Goal: Obtain resource: Download file/media

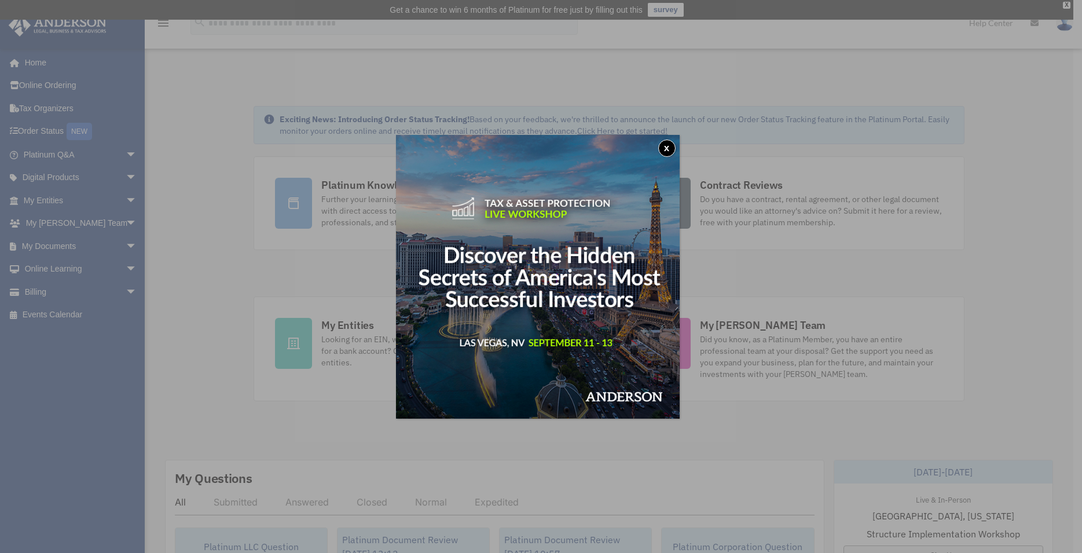
click at [666, 142] on button "x" at bounding box center [666, 147] width 17 height 17
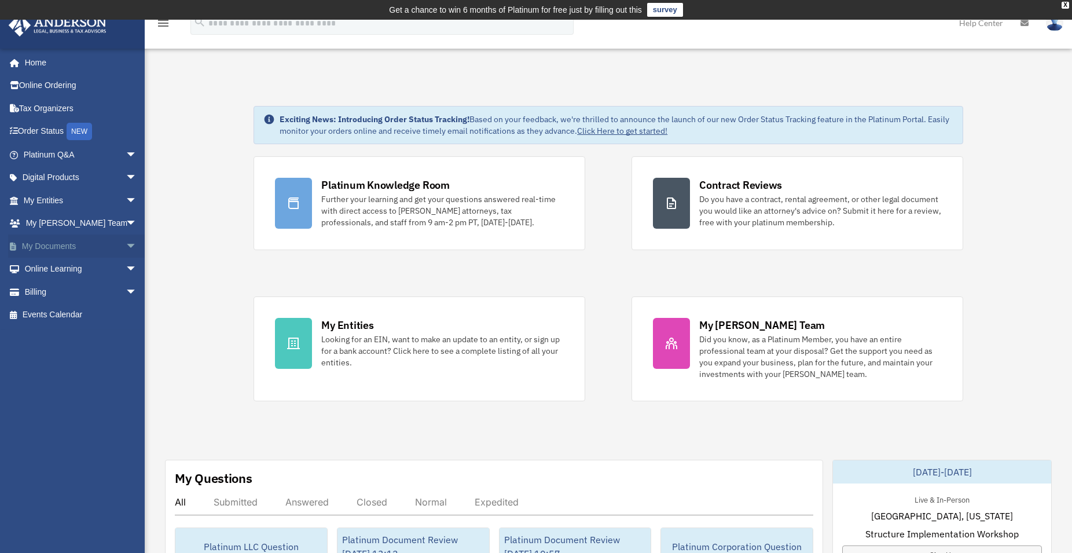
click at [50, 242] on link "My Documents arrow_drop_down" at bounding box center [81, 245] width 146 height 23
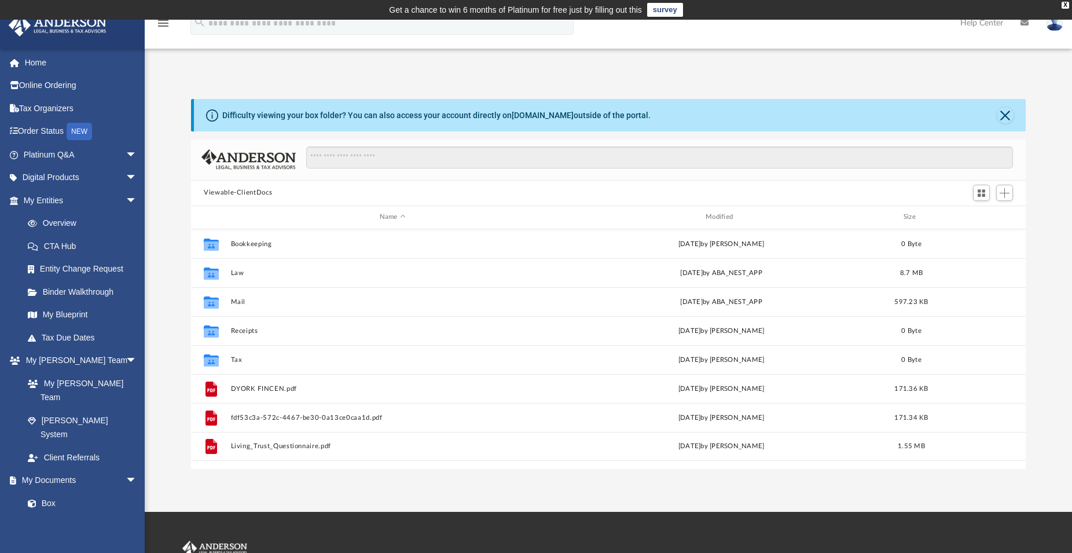
scroll to position [253, 825]
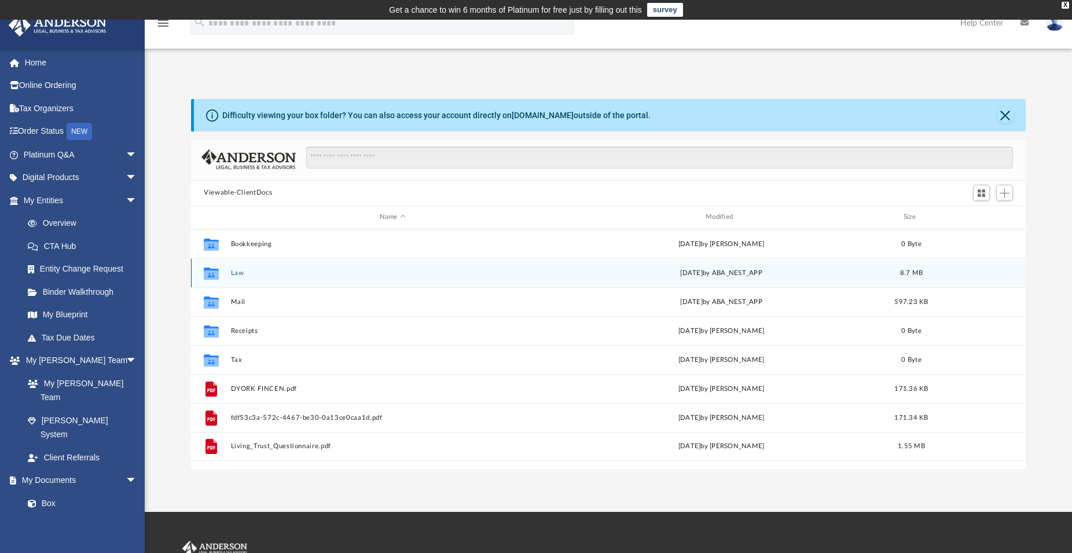
click at [236, 269] on div "Collaborated Folder Law [DATE] by ABA_NEST_APP 8.7 MB" at bounding box center [608, 272] width 835 height 29
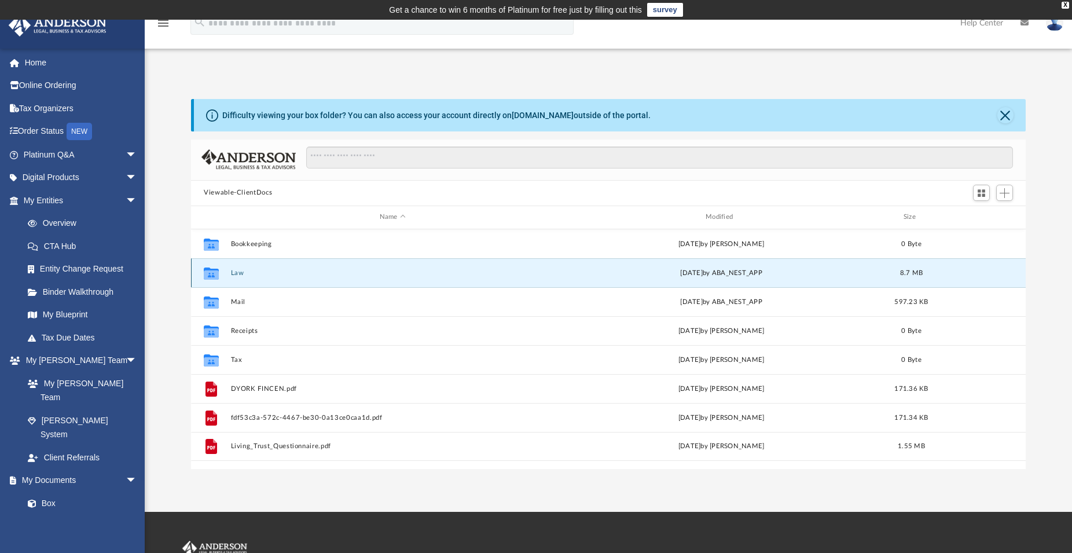
click at [236, 269] on div "Collaborated Folder Law [DATE] by ABA_NEST_APP 8.7 MB" at bounding box center [608, 272] width 835 height 29
click at [215, 274] on icon "grid" at bounding box center [211, 274] width 15 height 9
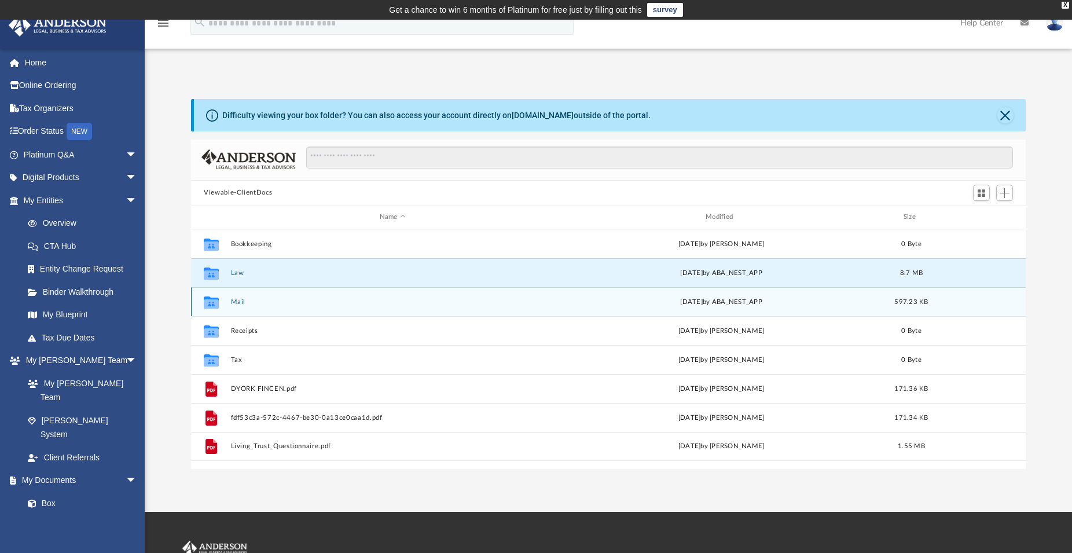
click at [247, 306] on div "Collaborated Folder Mail [DATE] by ABA_NEST_APP 597.23 KB" at bounding box center [608, 301] width 835 height 29
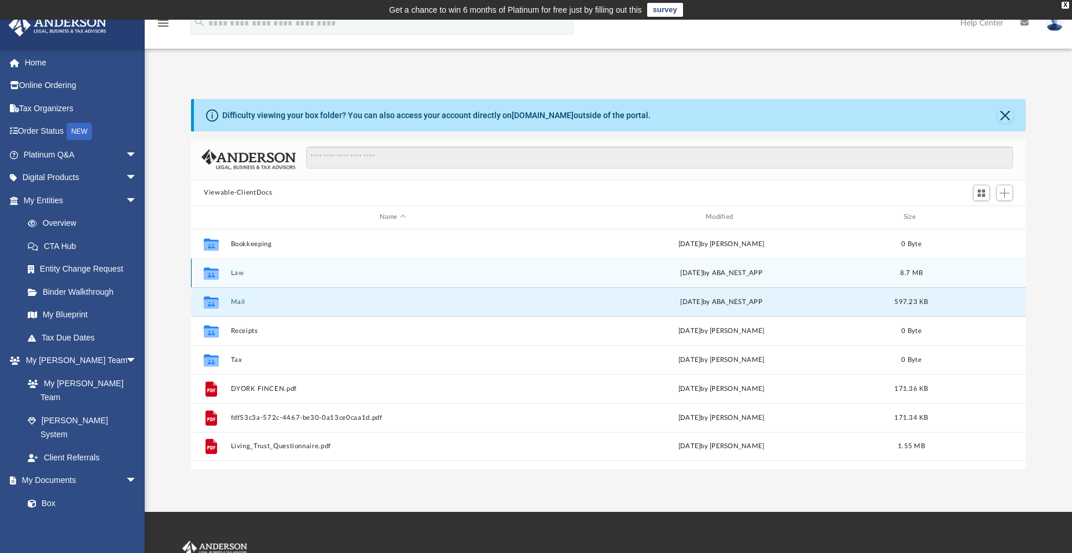
click at [210, 272] on icon "grid" at bounding box center [211, 274] width 15 height 9
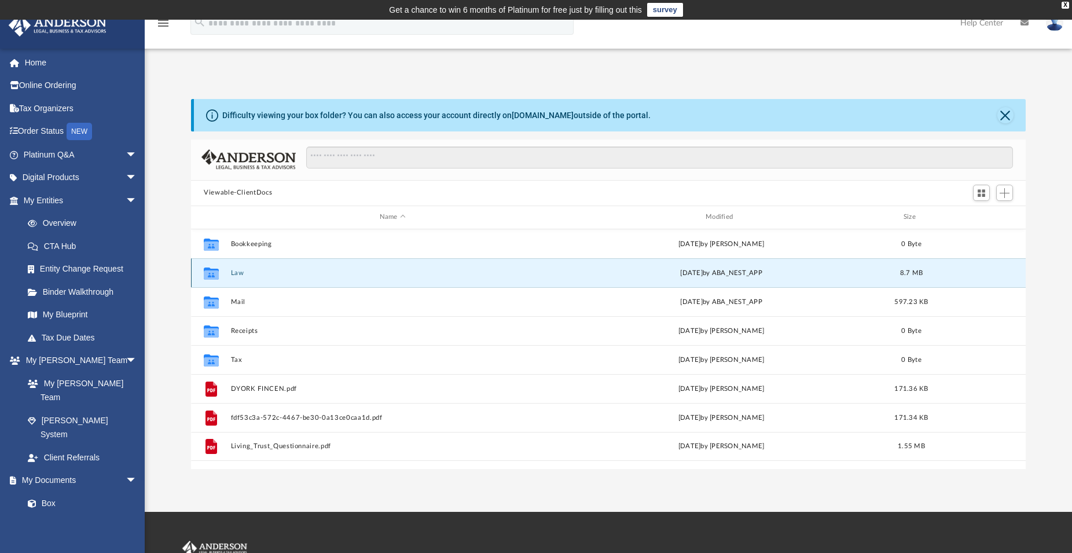
click at [210, 272] on icon "grid" at bounding box center [211, 274] width 15 height 9
click at [209, 272] on icon "grid" at bounding box center [211, 274] width 15 height 9
click at [340, 272] on button "Law" at bounding box center [393, 273] width 324 height 8
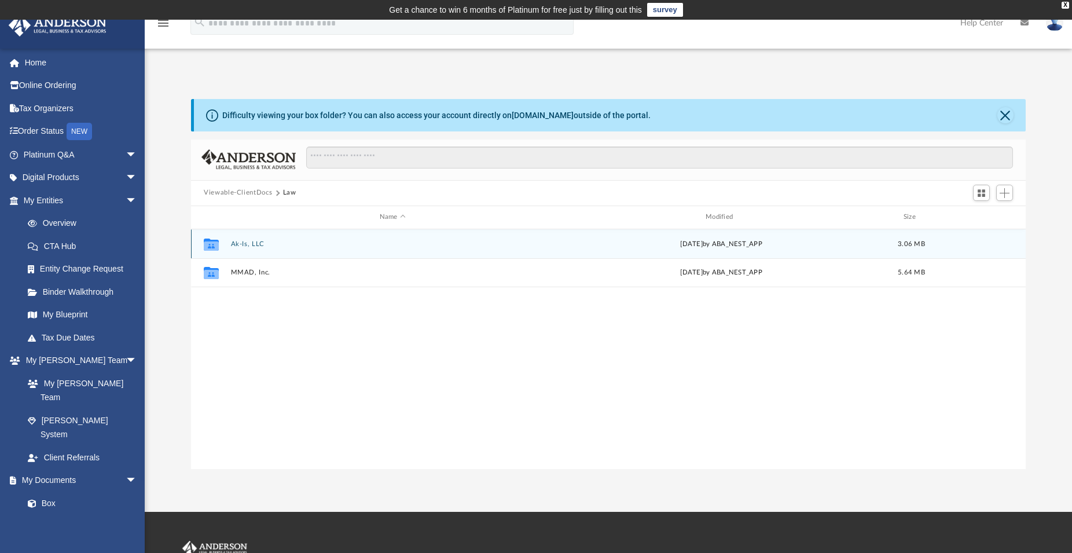
click at [245, 240] on button "Ak-Is, LLC" at bounding box center [393, 244] width 324 height 8
click at [245, 240] on button "Initial Docs" at bounding box center [393, 244] width 324 height 8
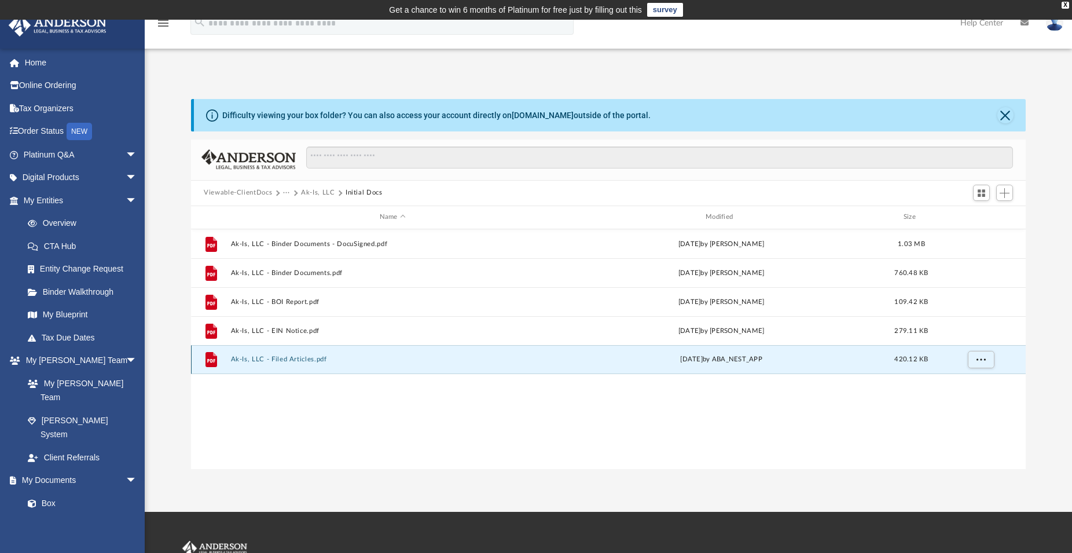
click at [283, 356] on button "Ak-Is, LLC - Filed Articles.pdf" at bounding box center [393, 359] width 324 height 8
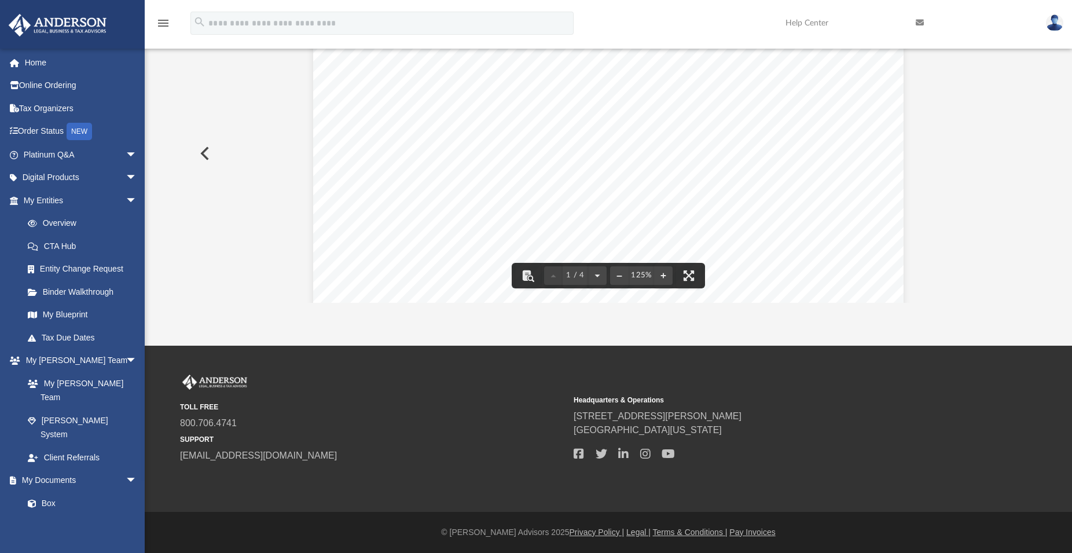
scroll to position [0, 0]
click at [205, 150] on button "Preview" at bounding box center [203, 153] width 25 height 32
click at [666, 192] on div "Page 1" at bounding box center [608, 304] width 590 height 764
click at [466, 252] on div "Page 1" at bounding box center [608, 304] width 590 height 764
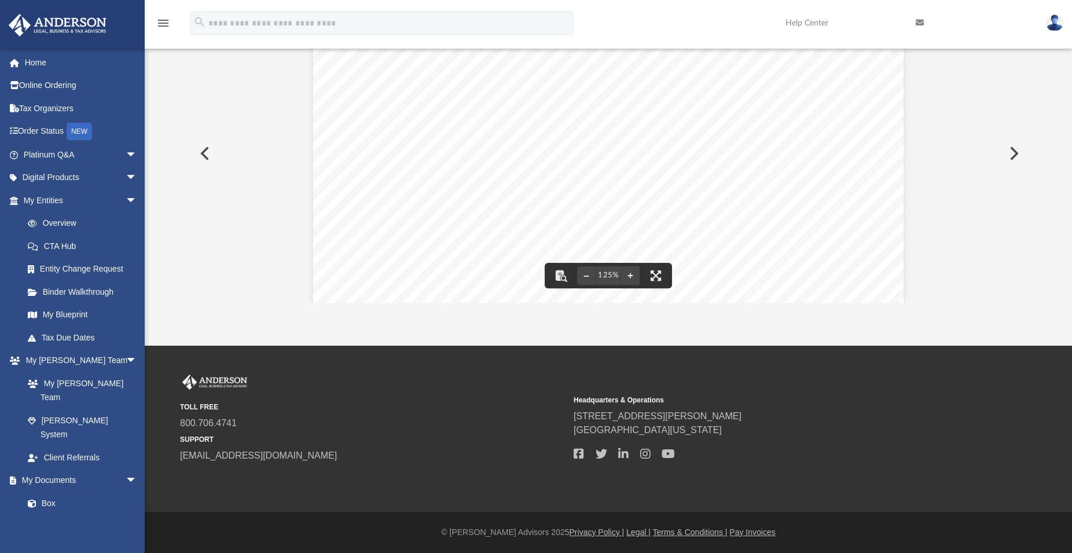
scroll to position [0, 0]
click at [698, 242] on div "Page 1" at bounding box center [608, 395] width 590 height 764
click at [690, 284] on div "Page 1" at bounding box center [608, 395] width 590 height 764
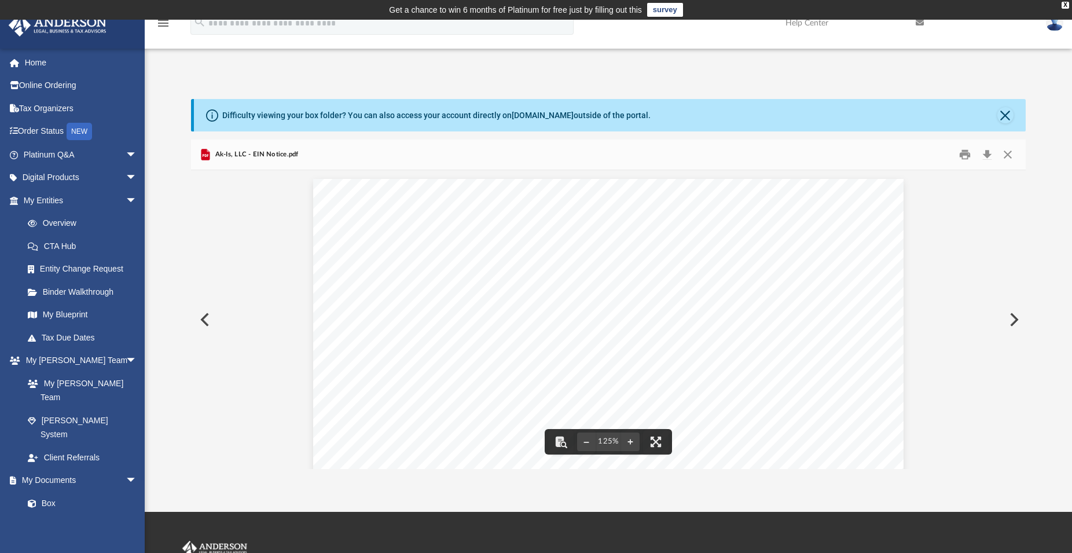
click at [207, 317] on button "Preview" at bounding box center [203, 319] width 25 height 32
click at [205, 318] on button "Preview" at bounding box center [203, 319] width 25 height 32
click at [204, 317] on button "Preview" at bounding box center [203, 319] width 25 height 32
click at [1008, 113] on button "Close" at bounding box center [1005, 115] width 16 height 16
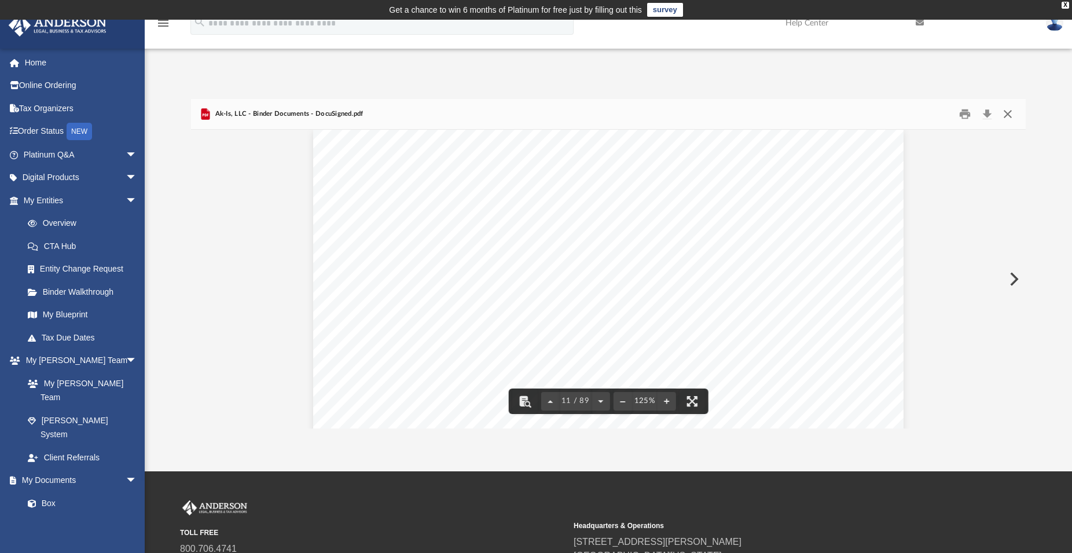
click at [1009, 114] on button "Close" at bounding box center [1007, 114] width 21 height 18
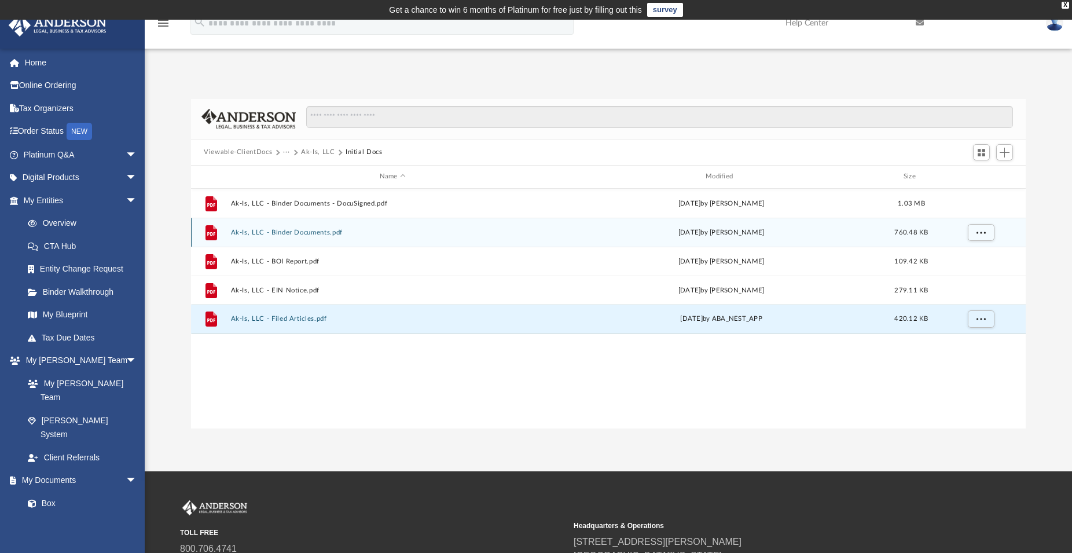
click at [299, 229] on button "Ak-Is, LLC - Binder Documents.pdf" at bounding box center [393, 233] width 324 height 8
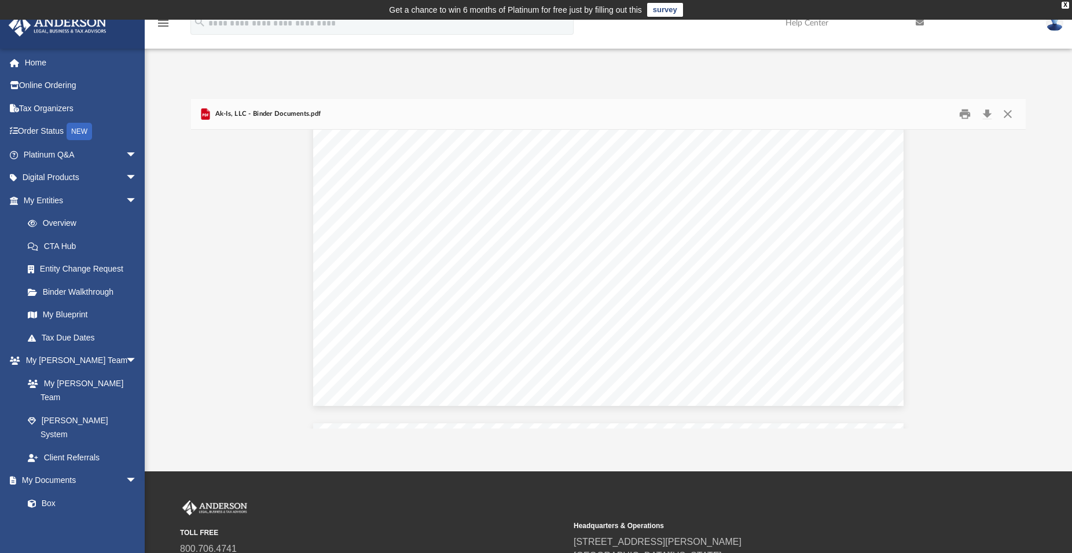
scroll to position [0, 0]
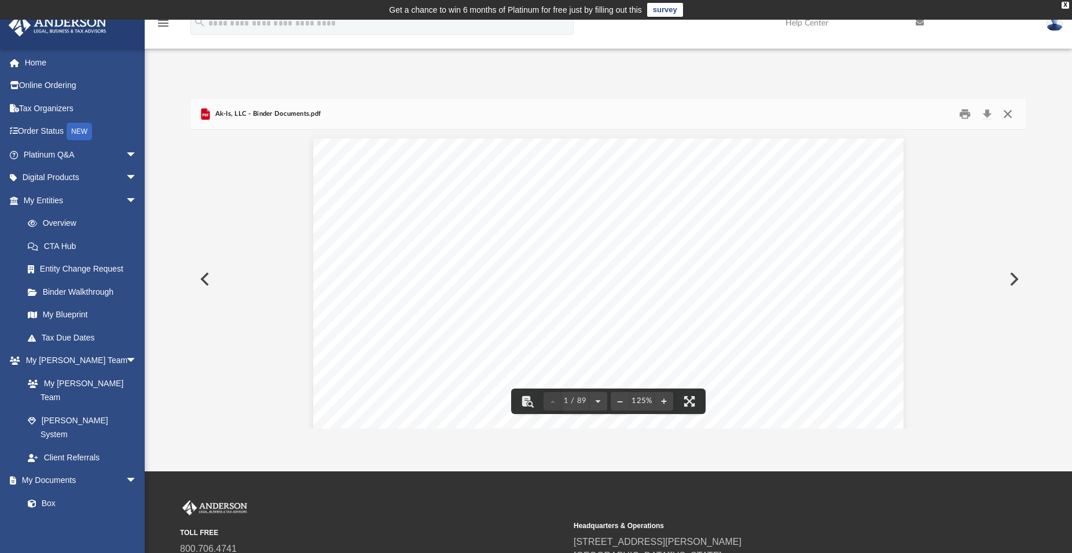
click at [1006, 112] on button "Close" at bounding box center [1007, 114] width 21 height 18
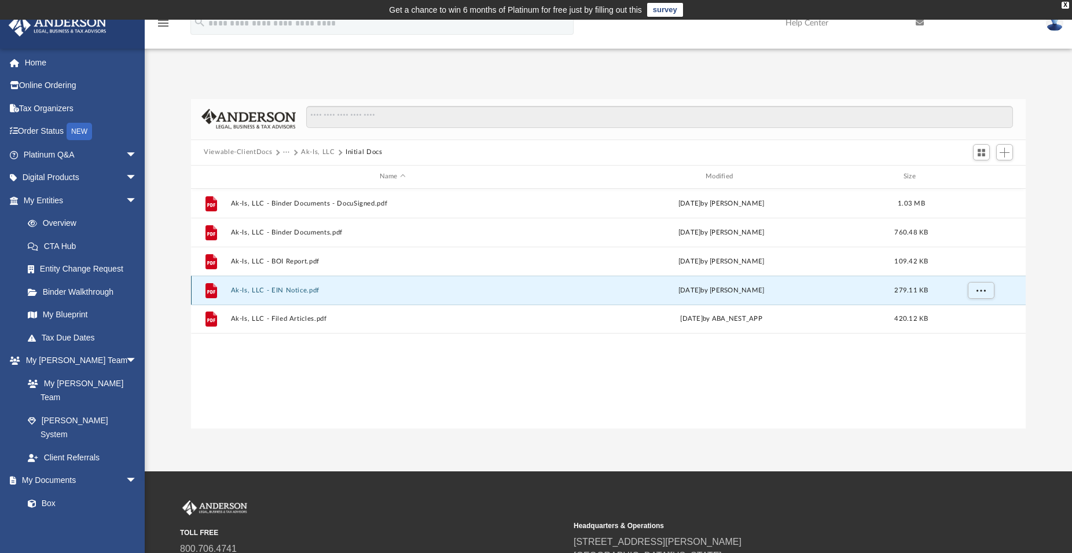
click at [261, 288] on button "Ak-Is, LLC - EIN Notice.pdf" at bounding box center [393, 290] width 324 height 8
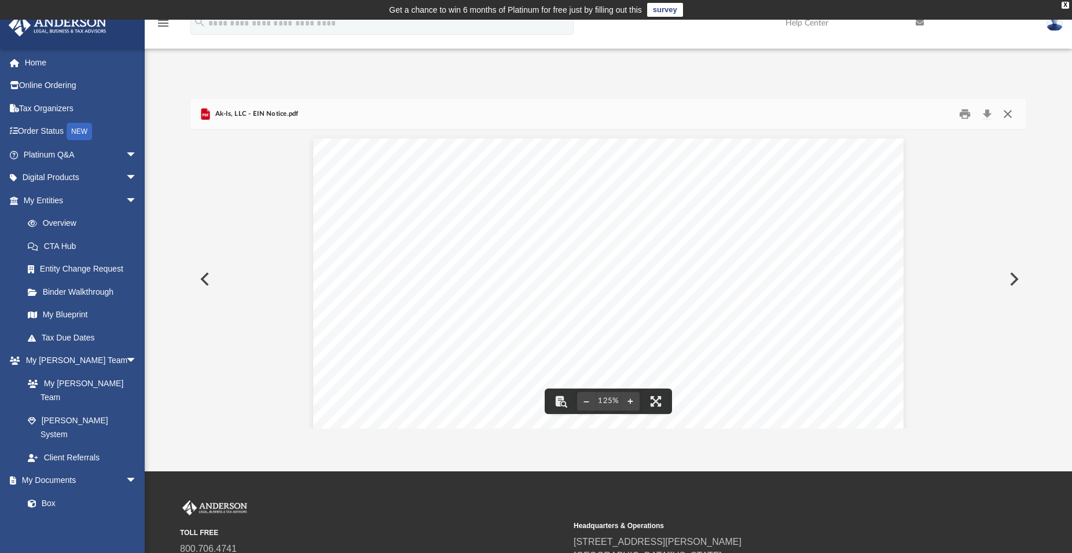
click at [1004, 109] on button "Close" at bounding box center [1007, 114] width 21 height 18
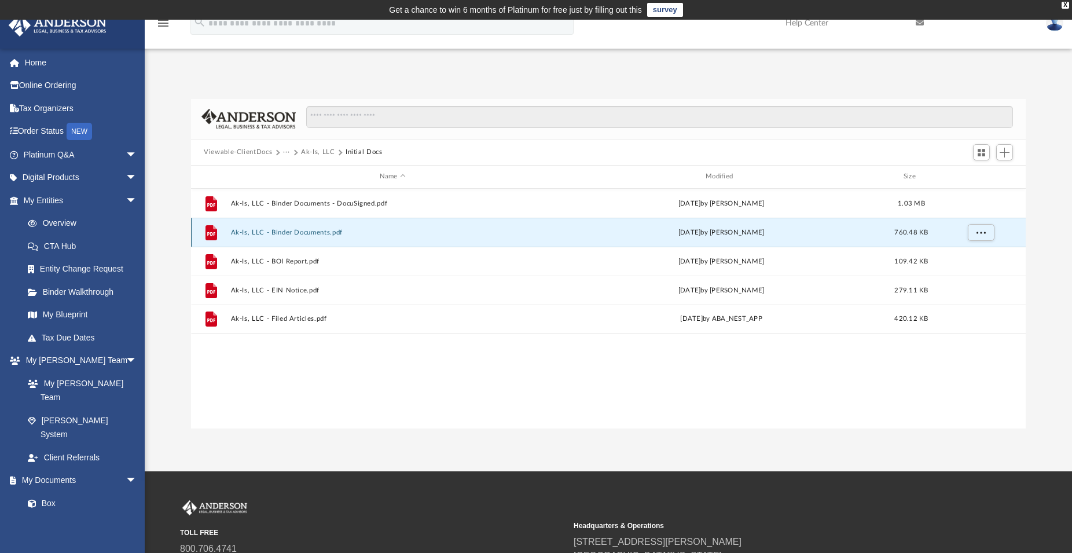
click at [310, 231] on button "Ak-Is, LLC - Binder Documents.pdf" at bounding box center [393, 233] width 324 height 8
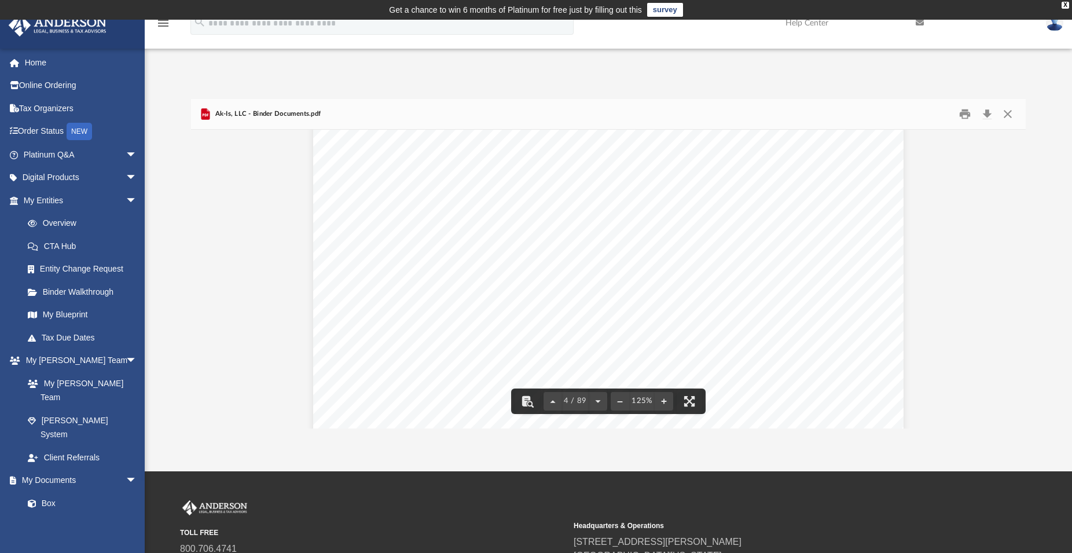
scroll to position [2618, 0]
click at [1005, 109] on button "Close" at bounding box center [1007, 114] width 21 height 18
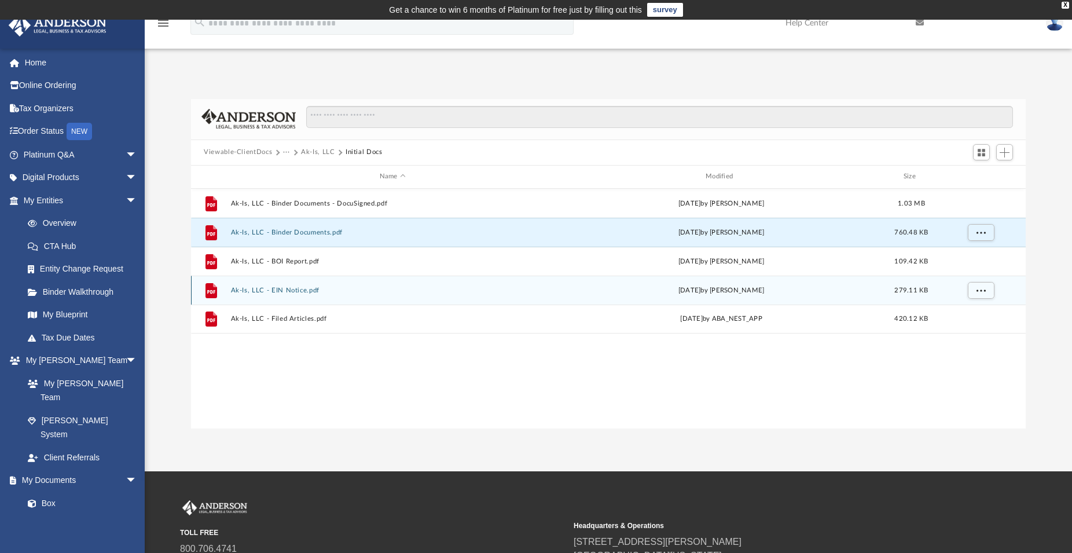
click at [291, 287] on button "Ak-Is, LLC - EIN Notice.pdf" at bounding box center [393, 290] width 324 height 8
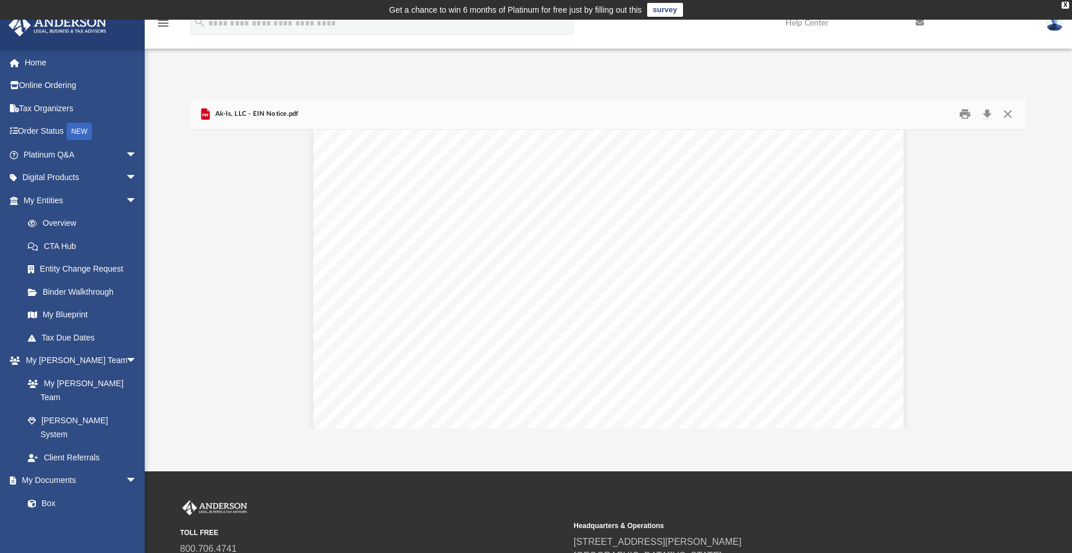
scroll to position [0, 0]
click at [962, 109] on button "Print" at bounding box center [965, 114] width 23 height 18
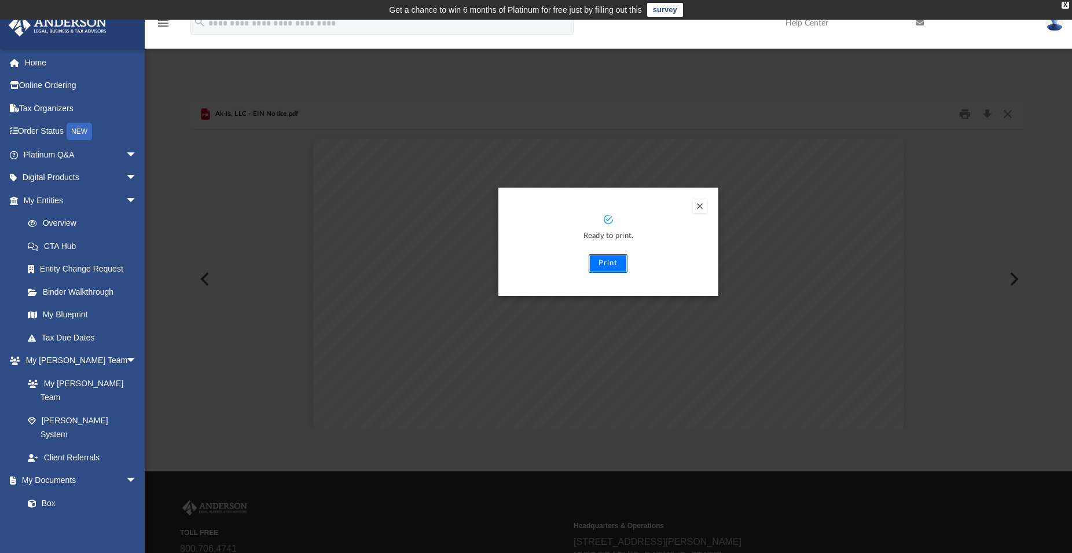
click at [607, 259] on button "Print" at bounding box center [608, 263] width 39 height 19
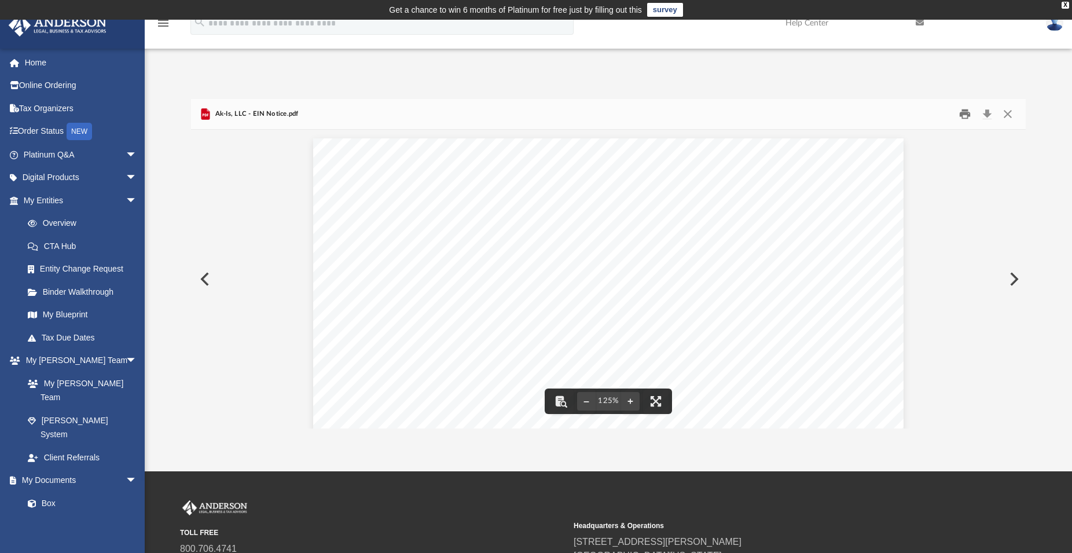
click at [964, 112] on button "Print" at bounding box center [965, 114] width 23 height 18
click at [1010, 111] on button "Close" at bounding box center [1007, 114] width 21 height 18
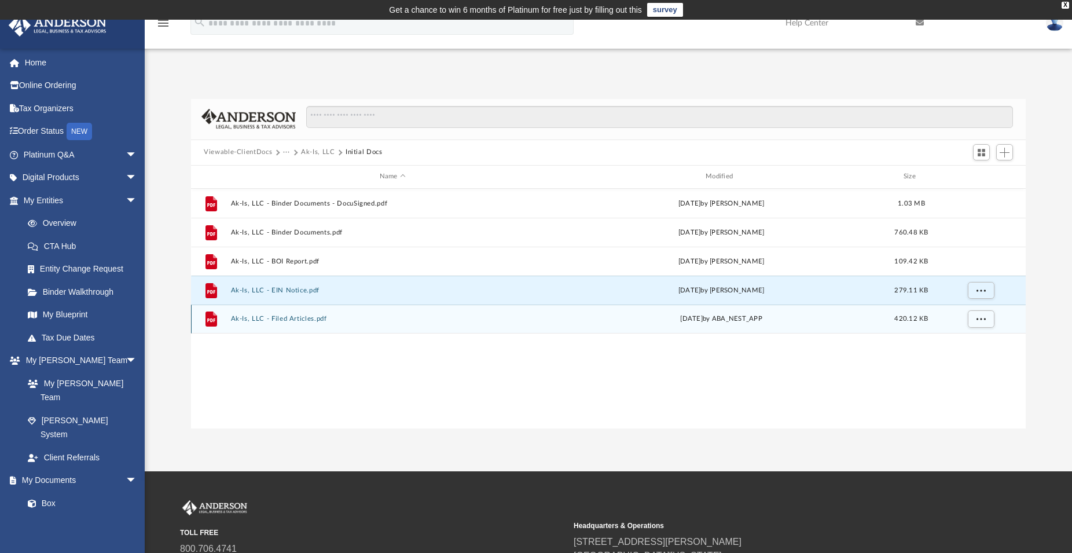
click at [287, 316] on button "Ak-Is, LLC - Filed Articles.pdf" at bounding box center [393, 319] width 324 height 8
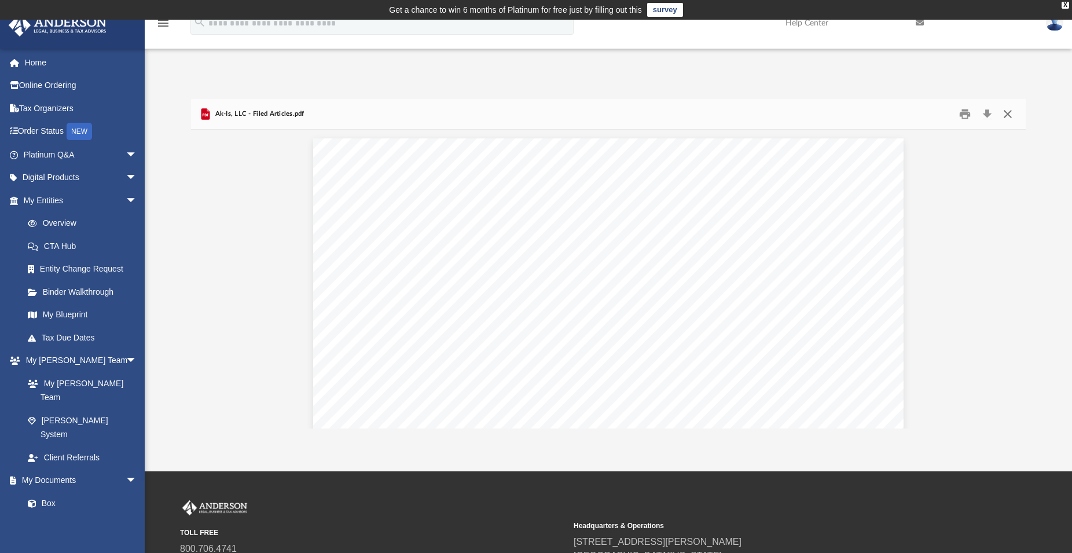
click at [1008, 111] on button "Close" at bounding box center [1007, 114] width 21 height 18
